Goal: Information Seeking & Learning: Learn about a topic

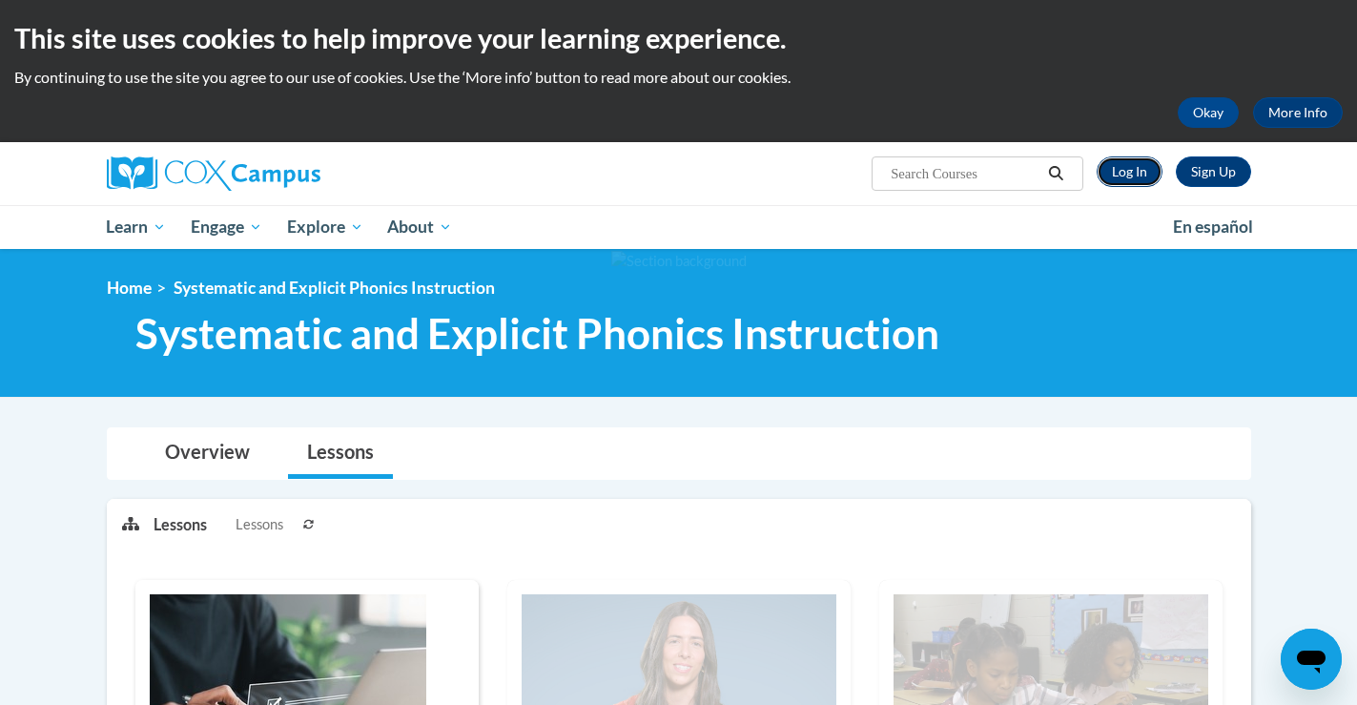
click at [1127, 167] on link "Log In" at bounding box center [1130, 171] width 66 height 31
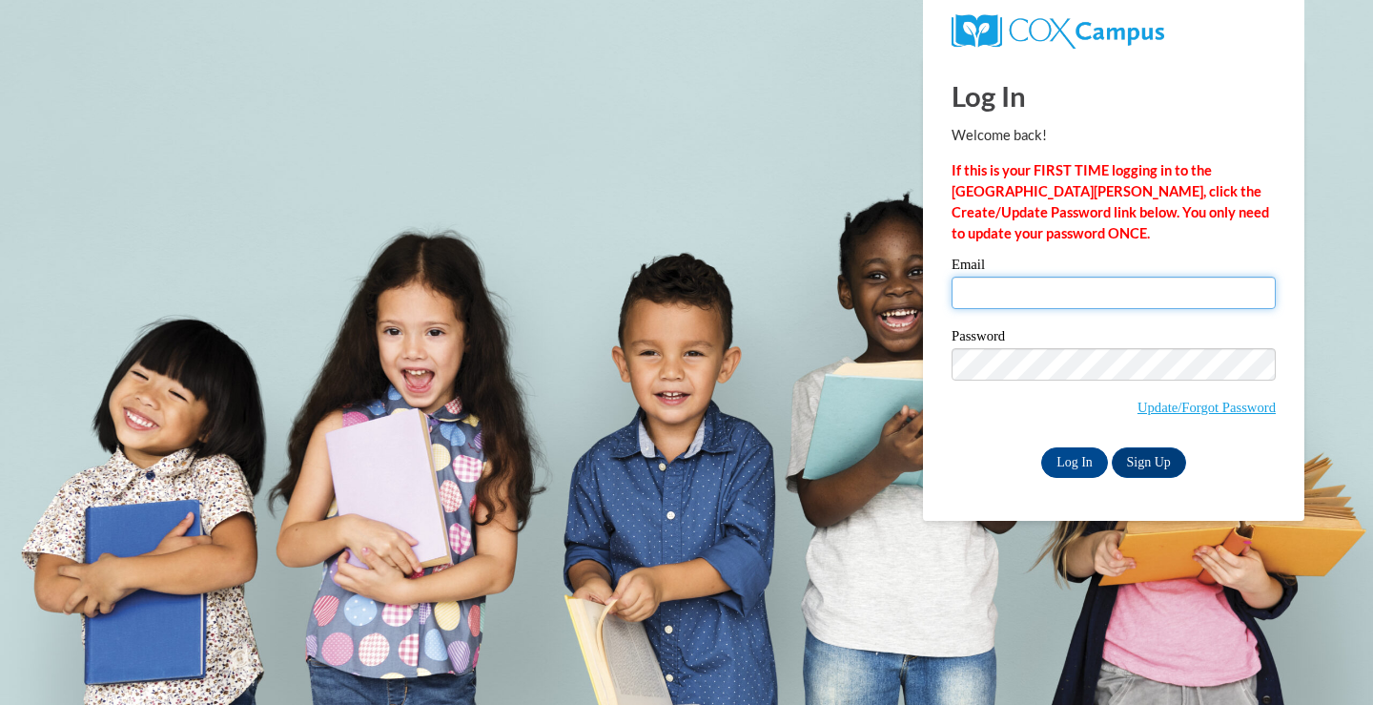
click at [1060, 299] on input "Email" at bounding box center [1114, 293] width 324 height 32
type input "susan.akridge@colquitt.k12.ga.us"
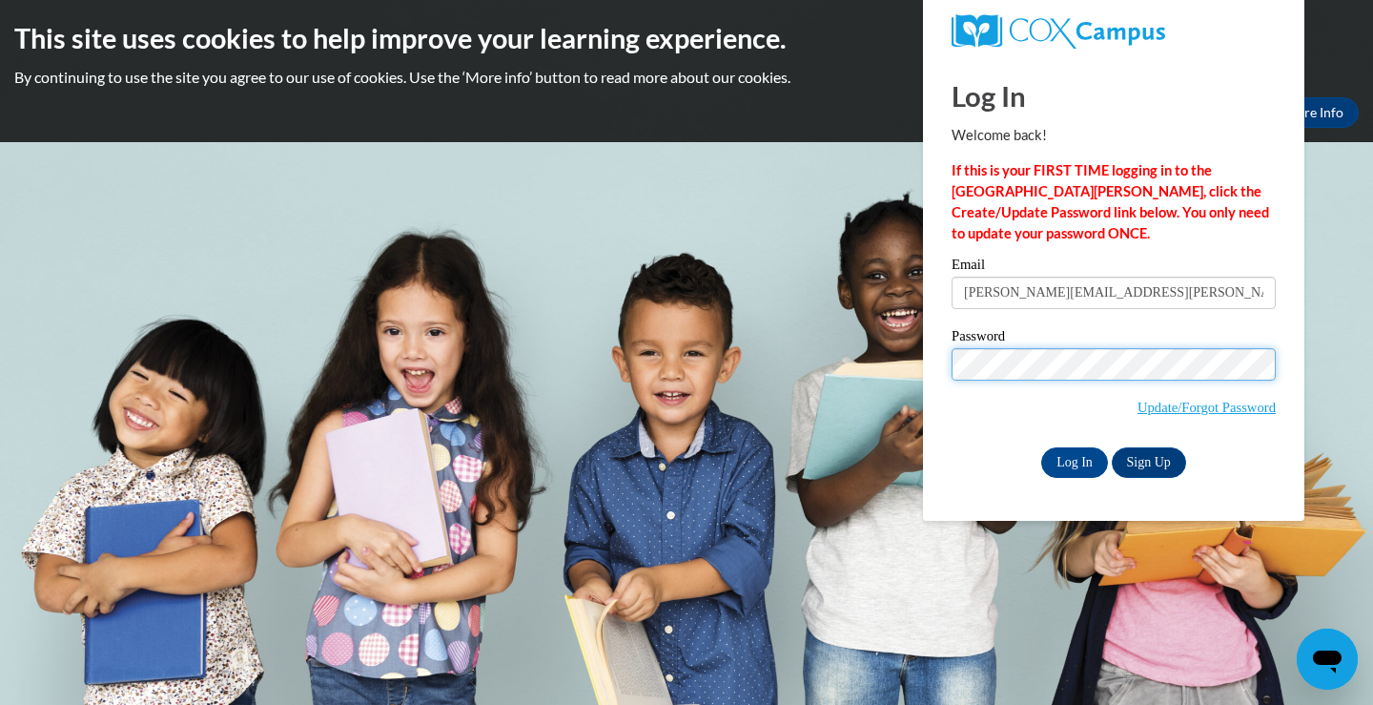
click at [1041, 447] on input "Log In" at bounding box center [1074, 462] width 67 height 31
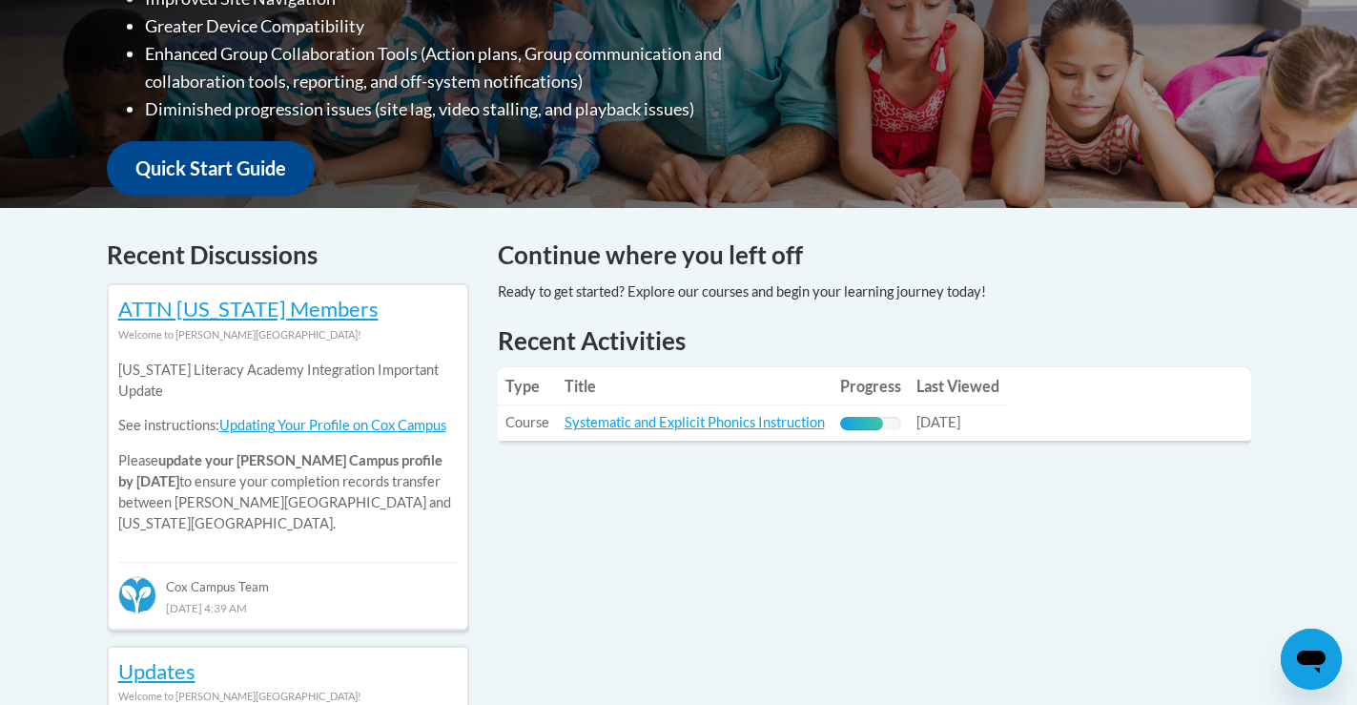
scroll to position [763, 0]
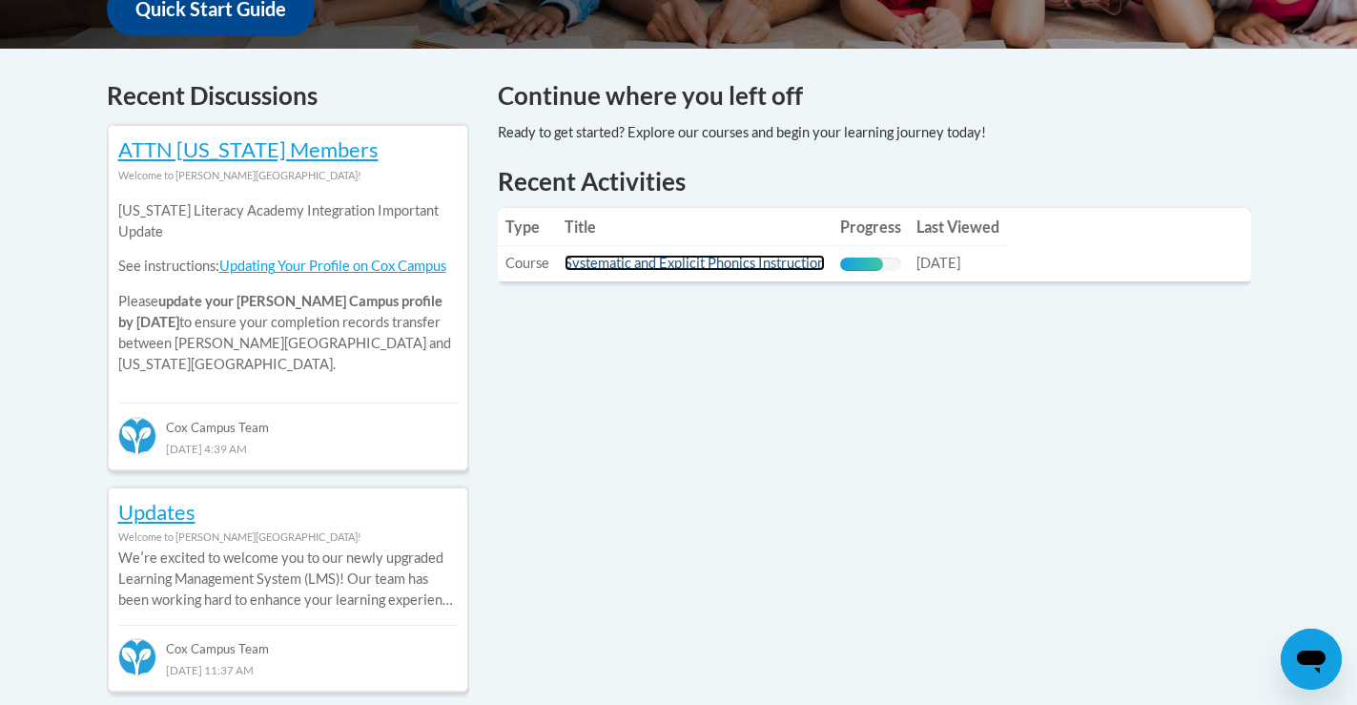
click at [609, 259] on link "Systematic and Explicit Phonics Instruction" at bounding box center [695, 263] width 260 height 16
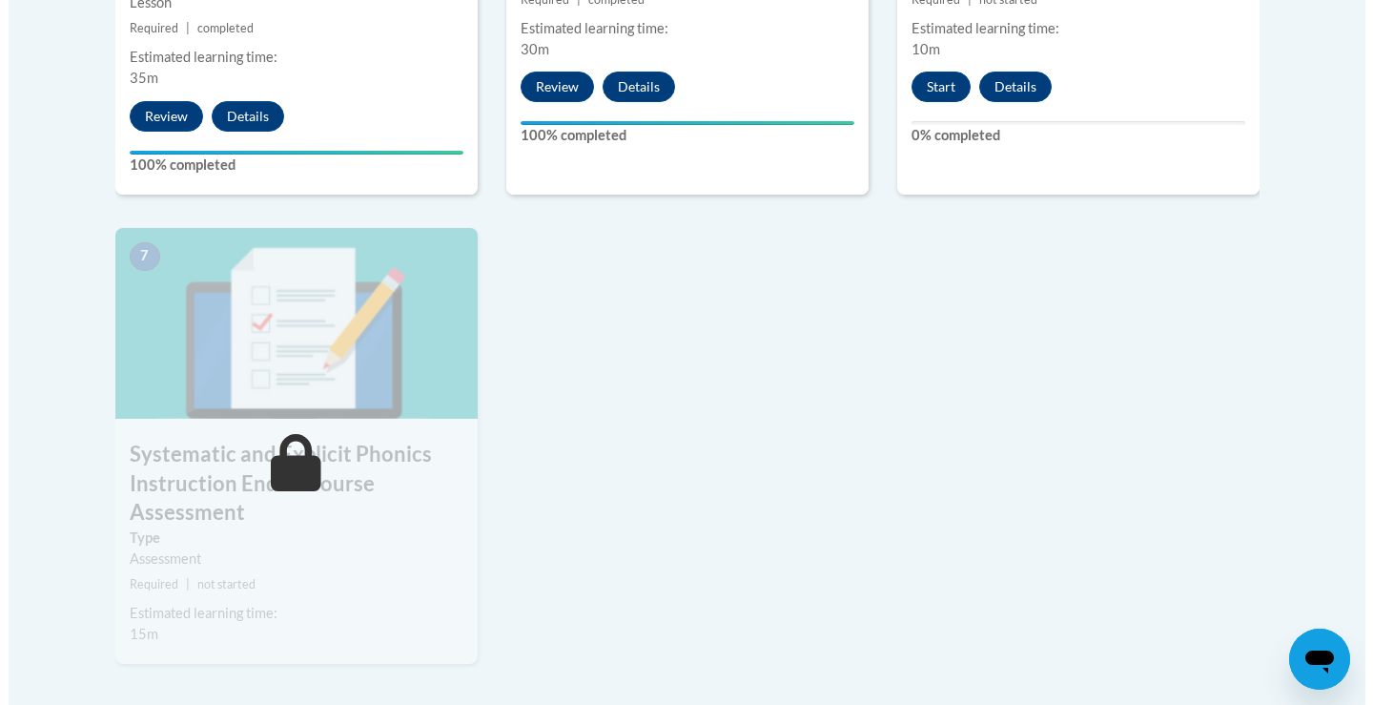
scroll to position [1144, 0]
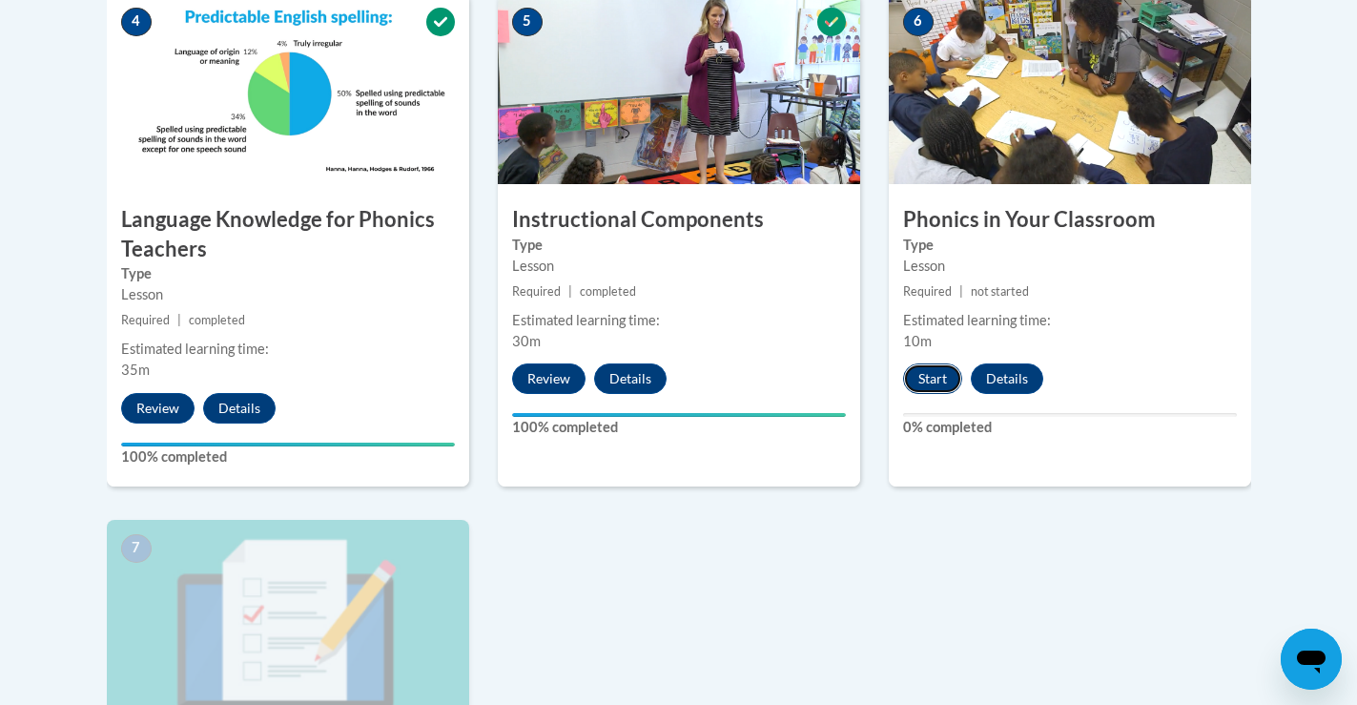
click at [936, 377] on button "Start" at bounding box center [932, 378] width 59 height 31
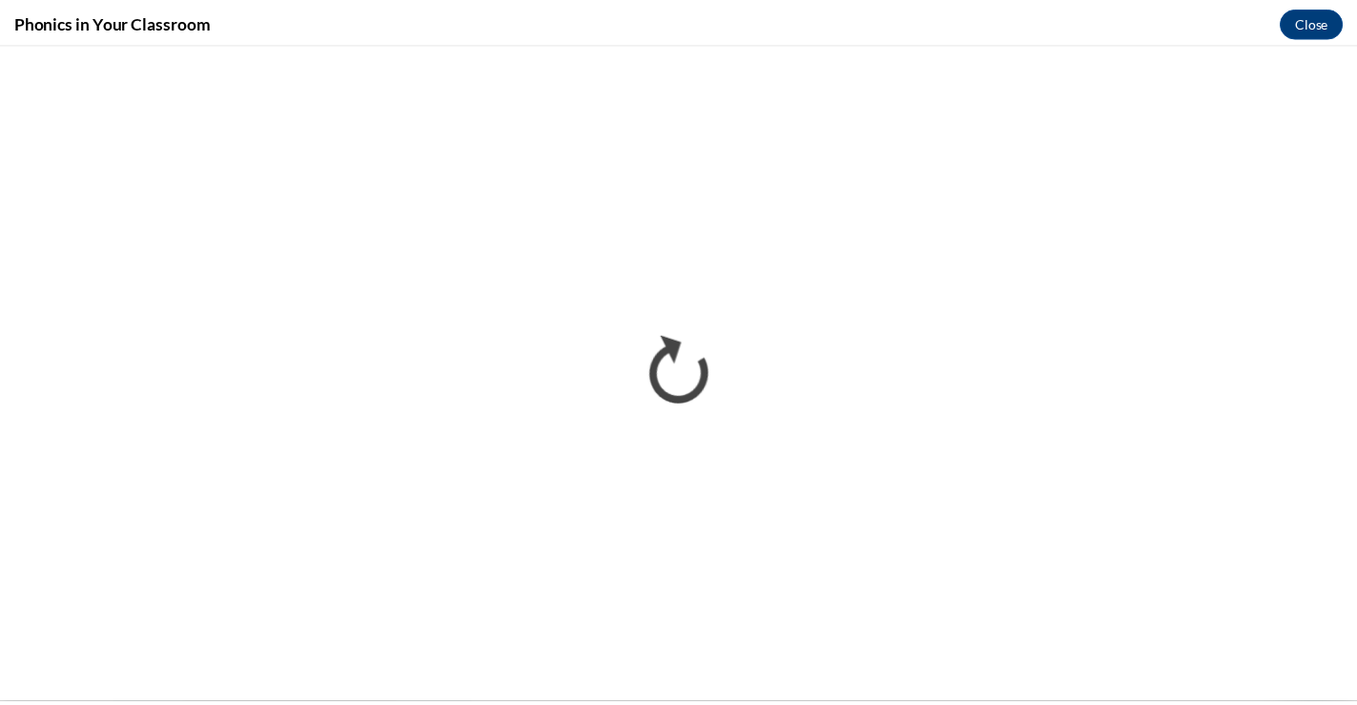
scroll to position [0, 0]
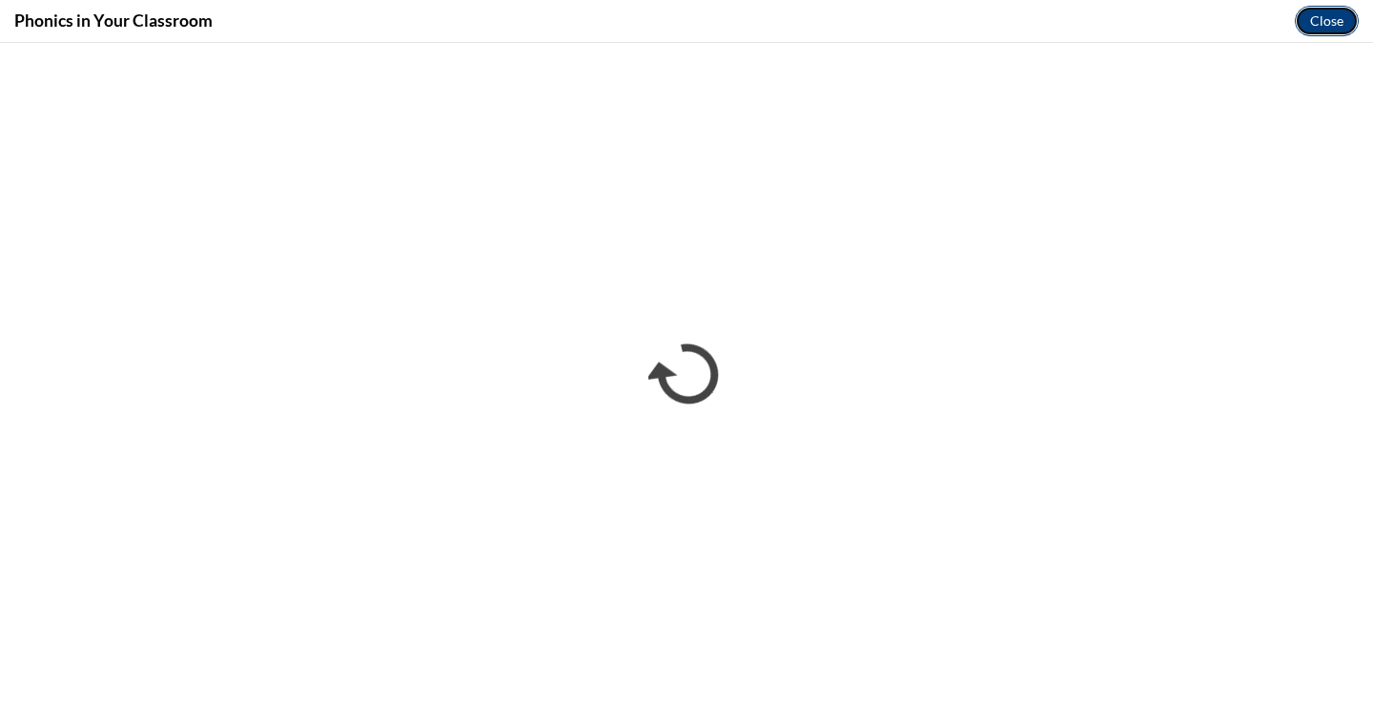
click at [1340, 14] on button "Close" at bounding box center [1327, 21] width 64 height 31
